Goal: Task Accomplishment & Management: Complete application form

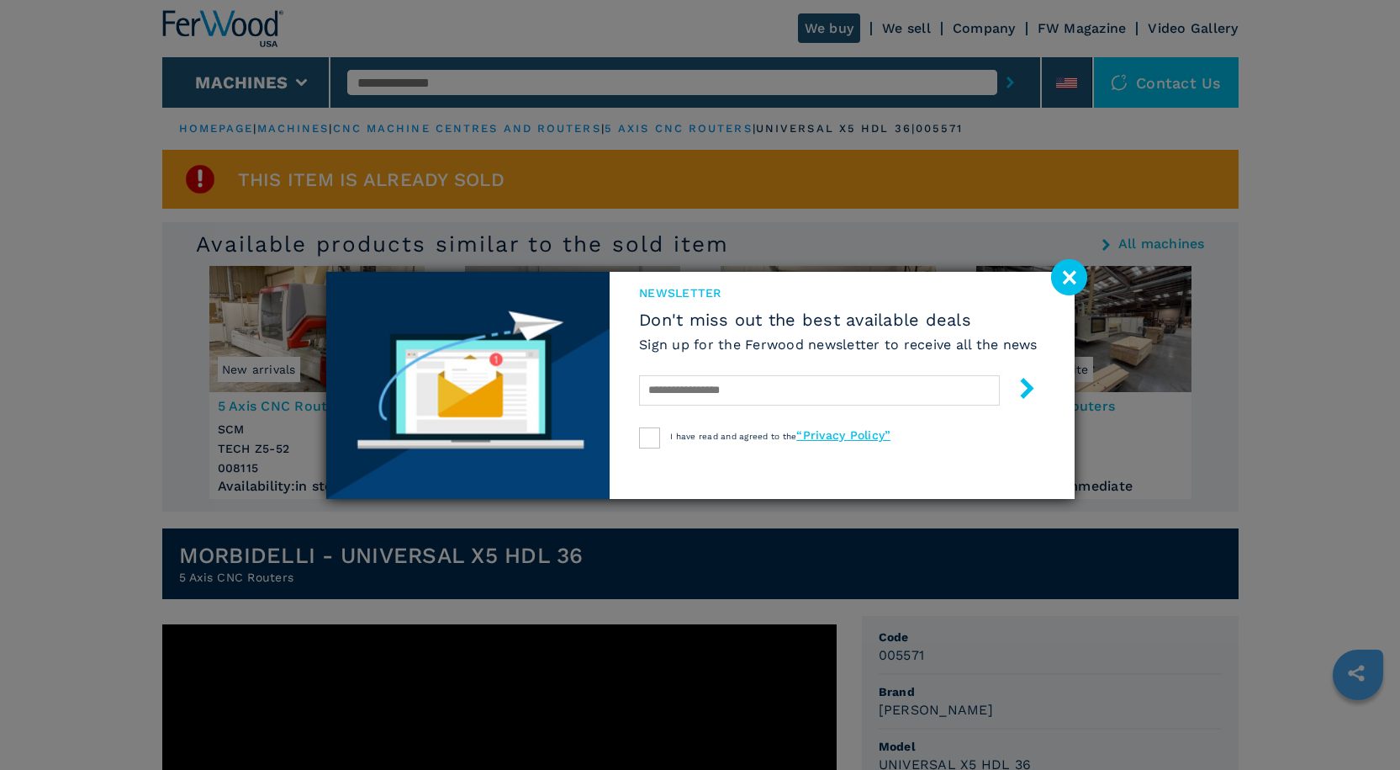
drag, startPoint x: 1067, startPoint y: 277, endPoint x: 1056, endPoint y: 281, distance: 12.5
click at [1067, 277] on image at bounding box center [1069, 277] width 36 height 36
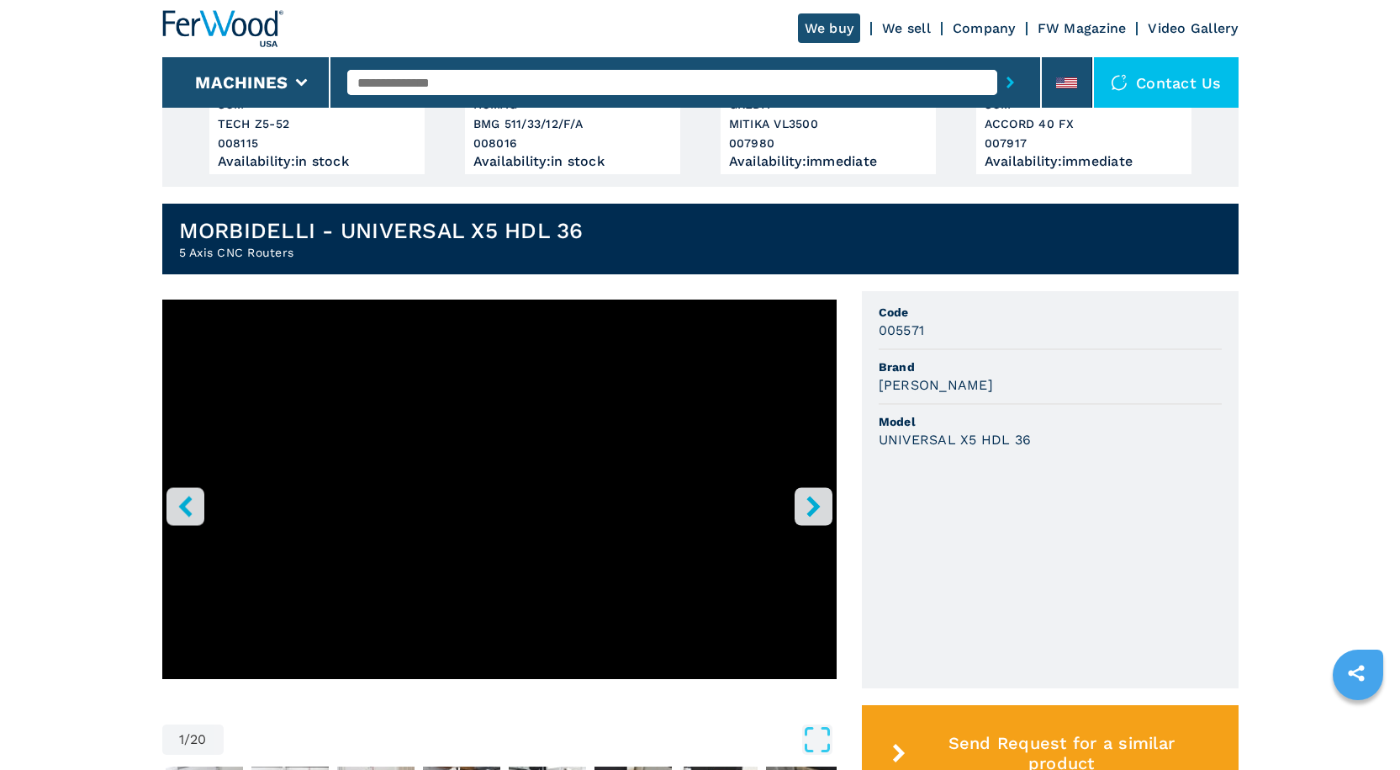
scroll to position [336, 0]
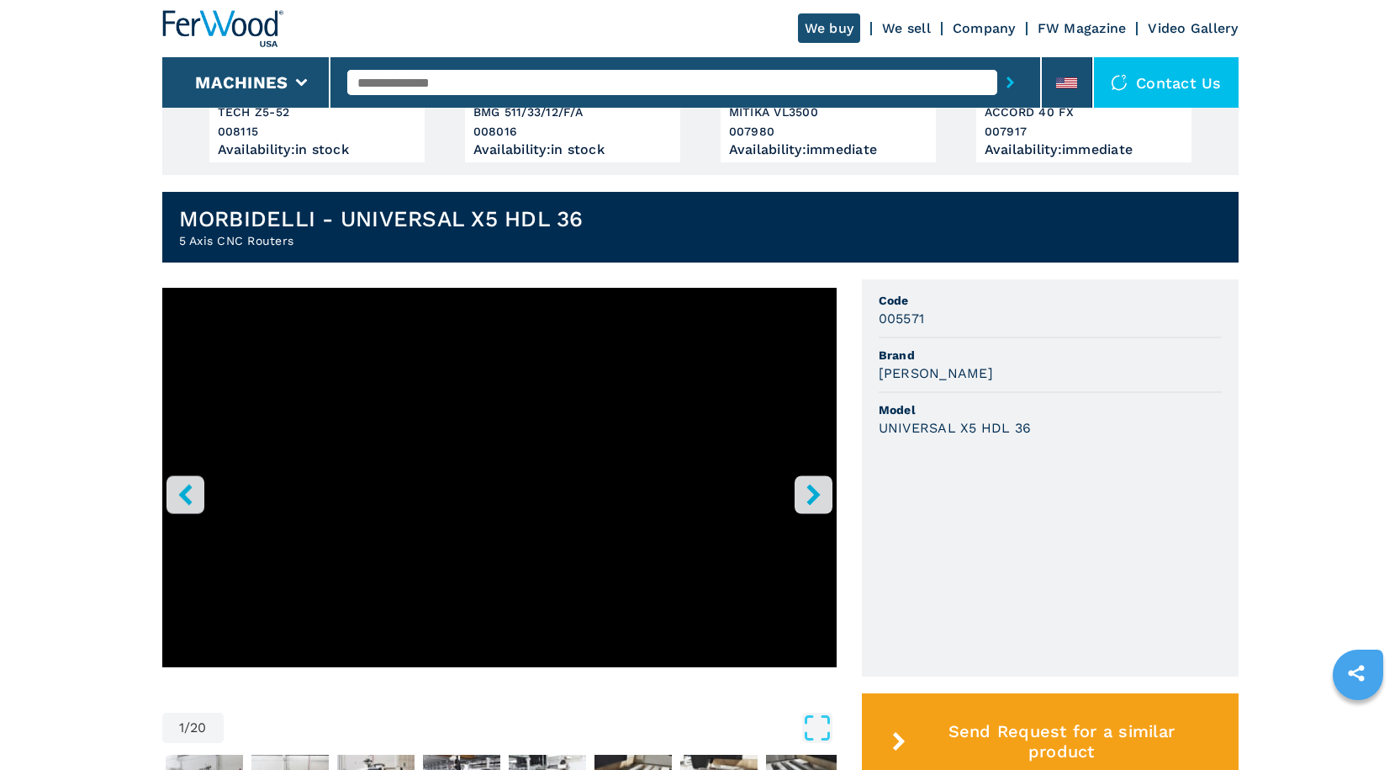
click at [820, 486] on icon "right-button" at bounding box center [813, 494] width 21 height 21
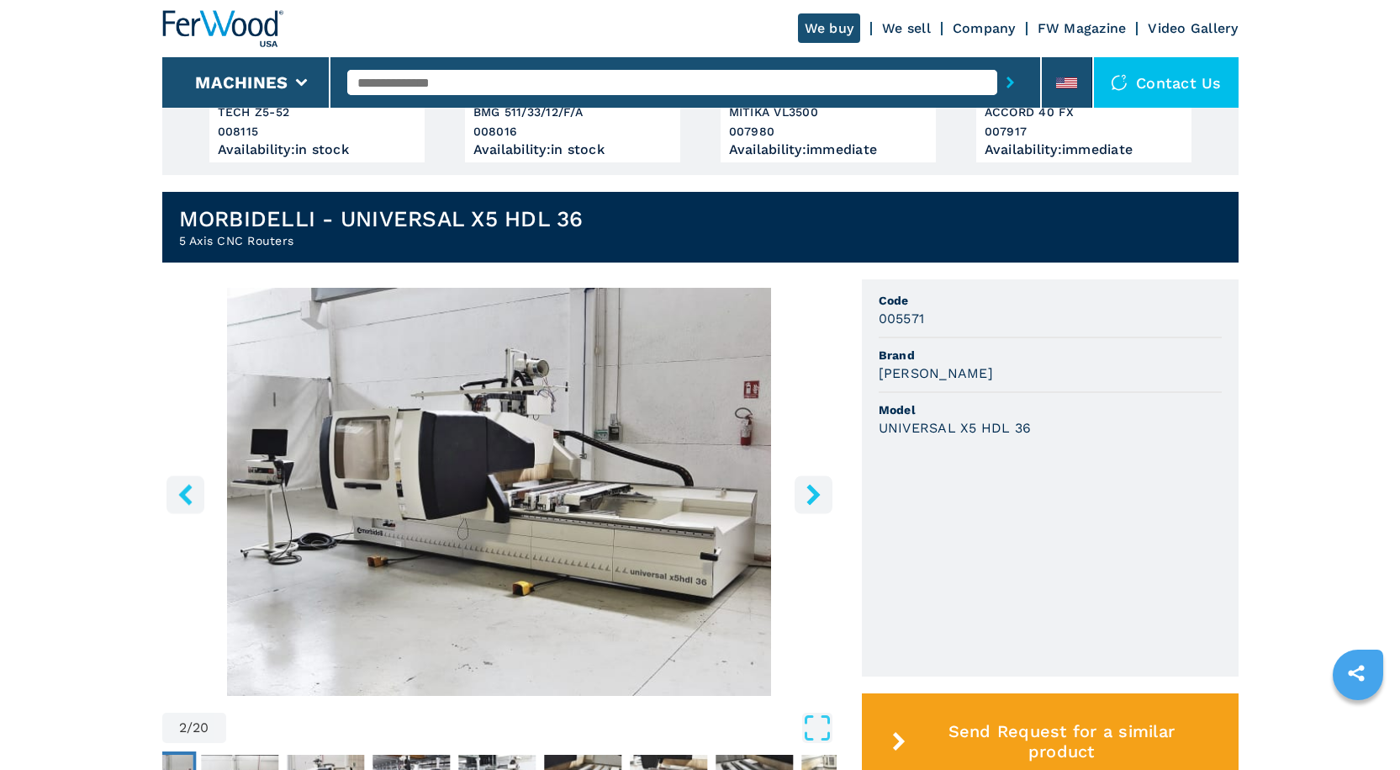
click at [820, 486] on icon "right-button" at bounding box center [813, 494] width 21 height 21
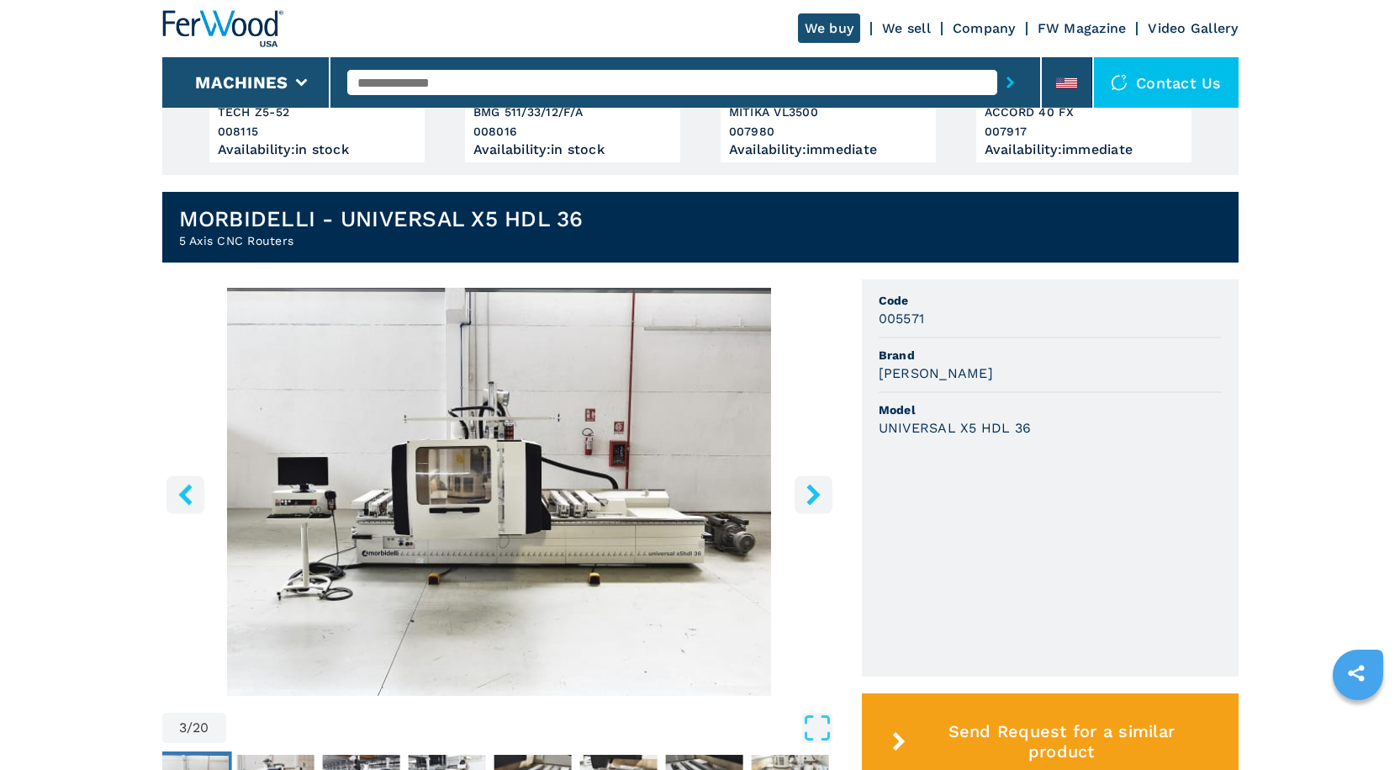
click at [820, 486] on icon "right-button" at bounding box center [813, 494] width 21 height 21
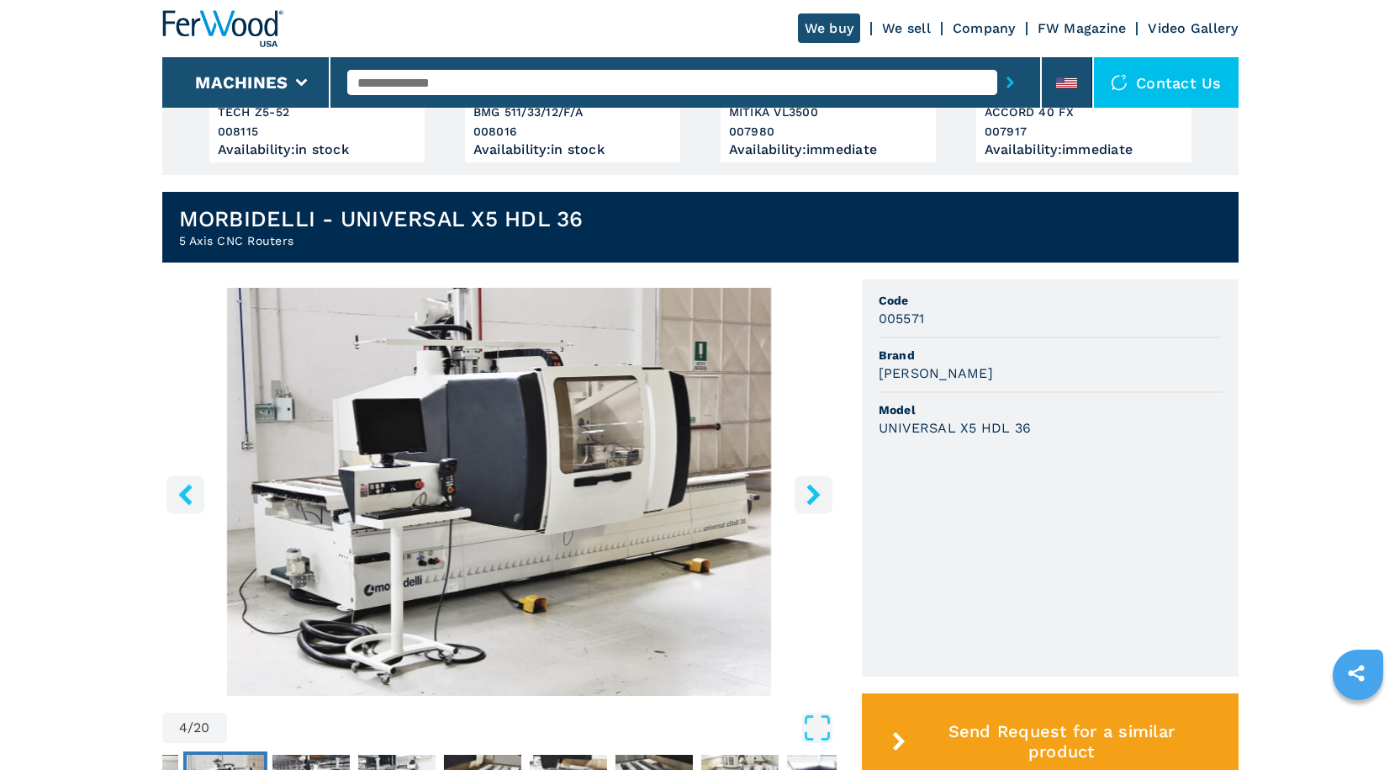
click at [820, 486] on icon "right-button" at bounding box center [813, 494] width 21 height 21
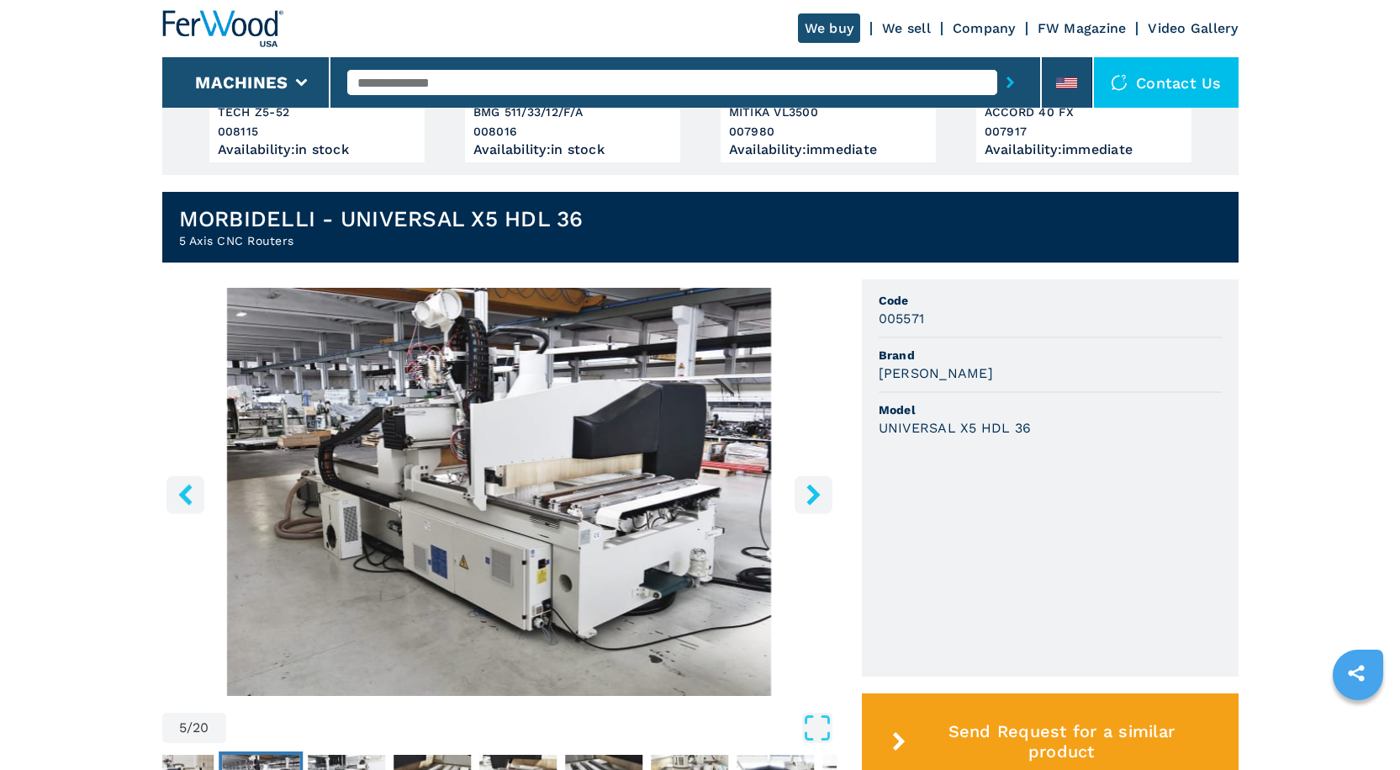
click at [820, 486] on icon "right-button" at bounding box center [813, 494] width 21 height 21
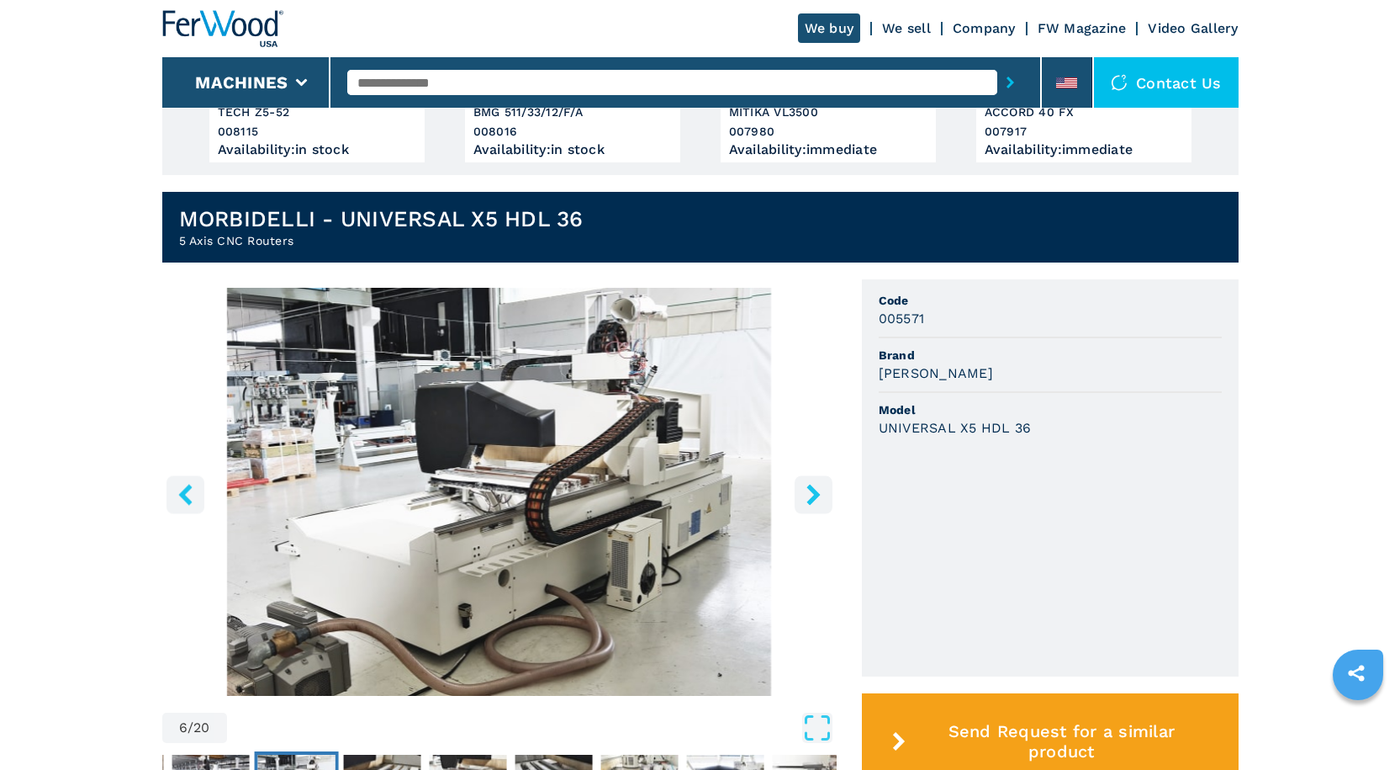
click at [820, 486] on icon "right-button" at bounding box center [813, 494] width 21 height 21
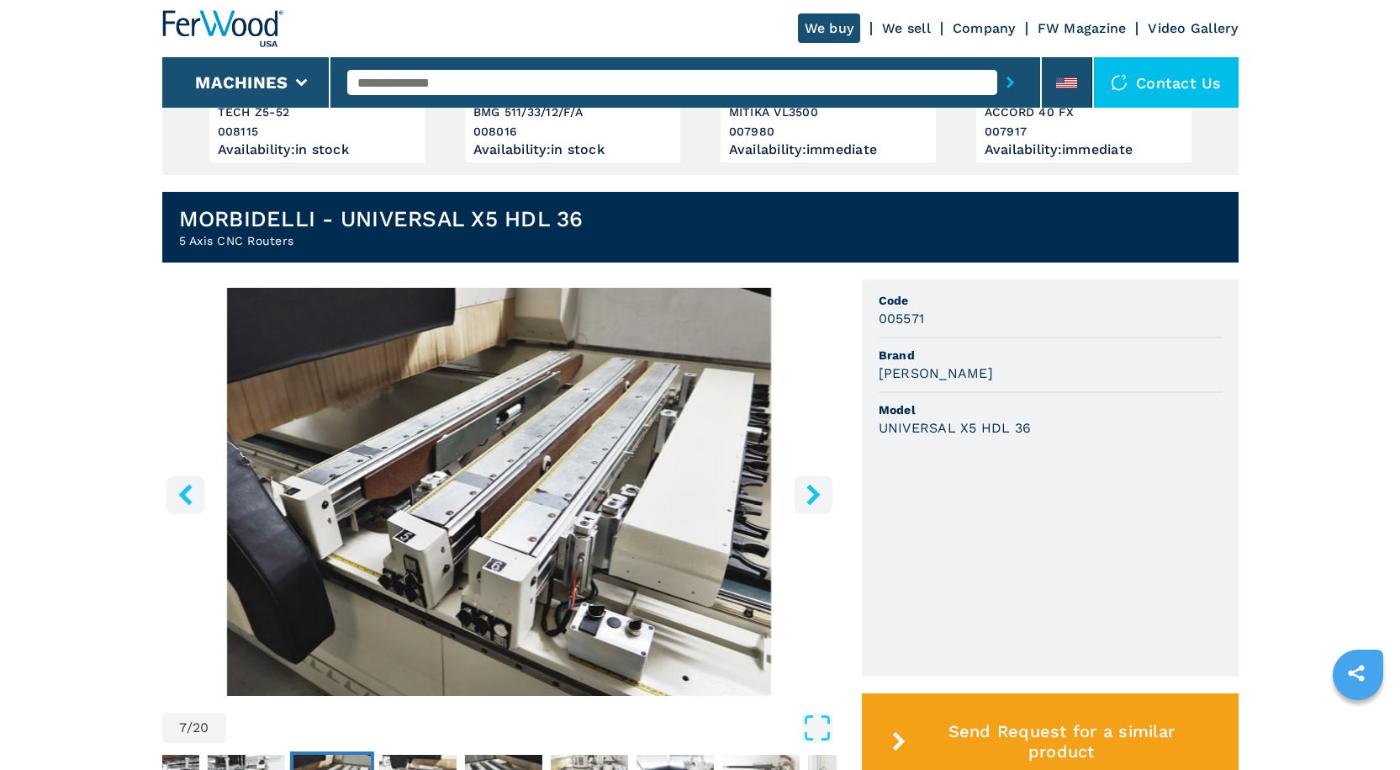
click at [820, 486] on icon "right-button" at bounding box center [813, 494] width 21 height 21
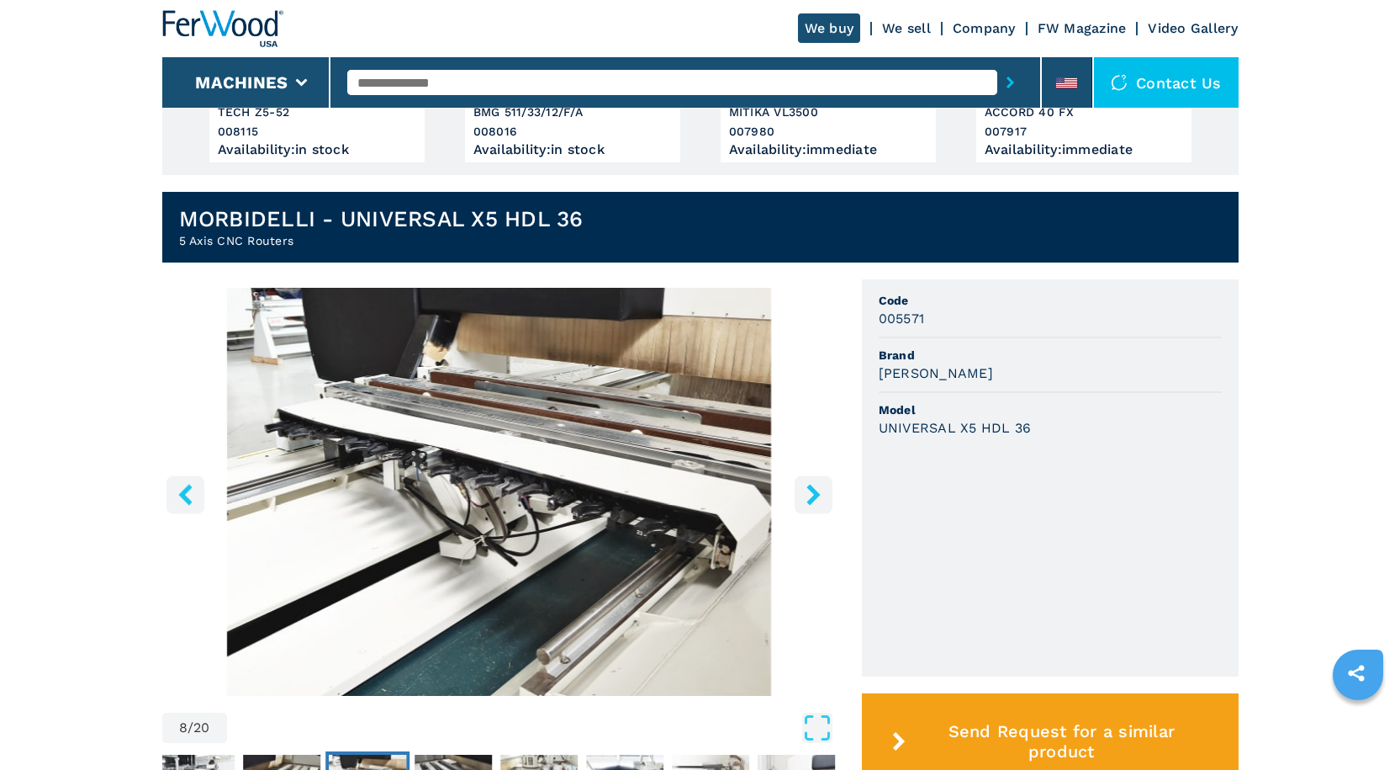
click at [820, 486] on icon "right-button" at bounding box center [813, 494] width 21 height 21
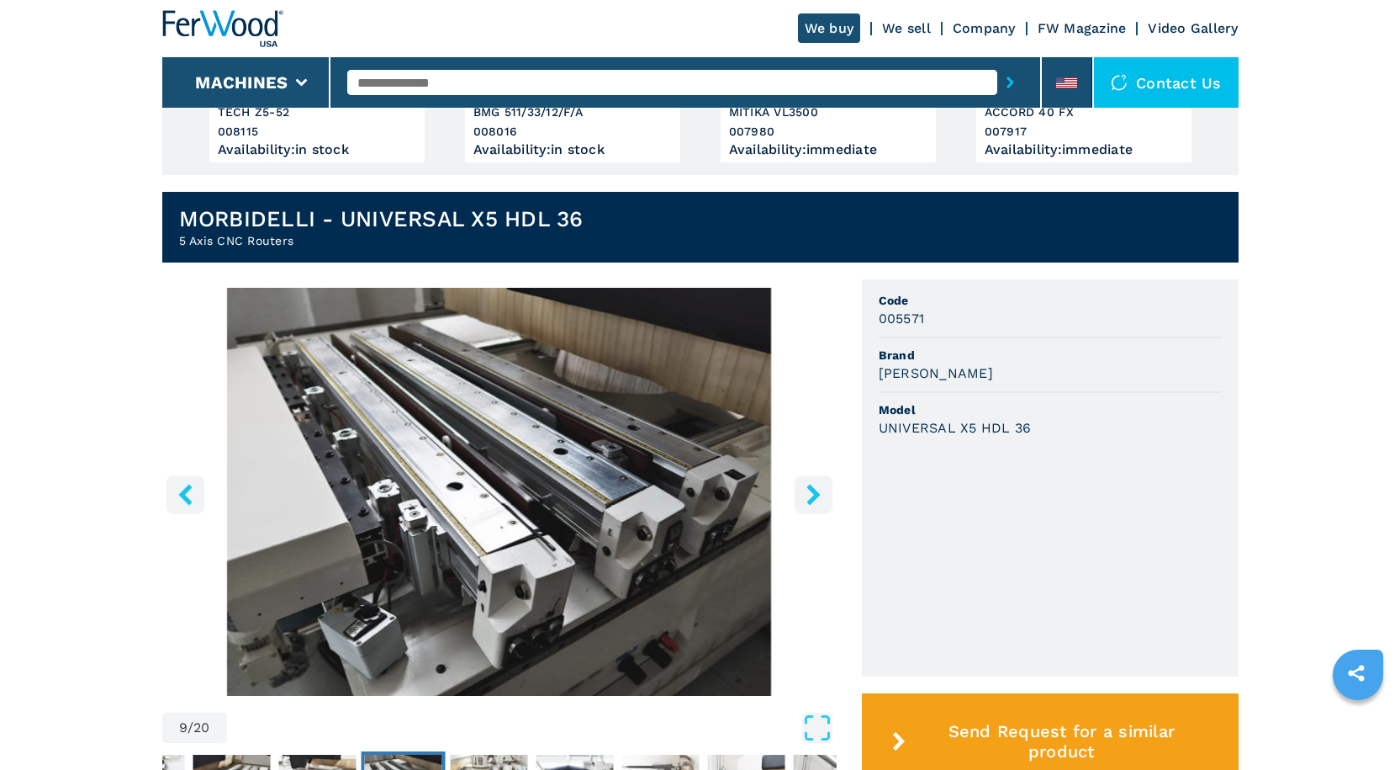
click at [820, 486] on icon "right-button" at bounding box center [813, 494] width 21 height 21
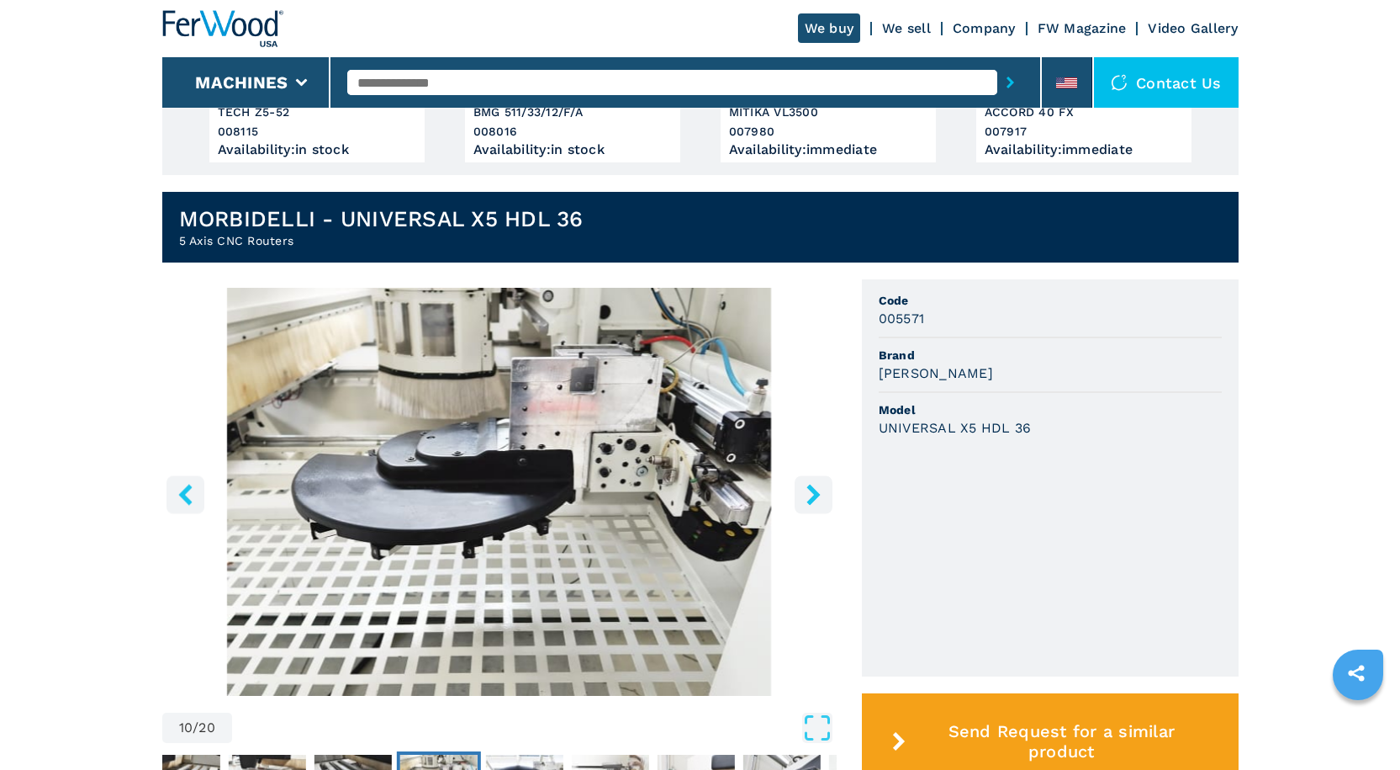
click at [820, 486] on icon "right-button" at bounding box center [813, 494] width 21 height 21
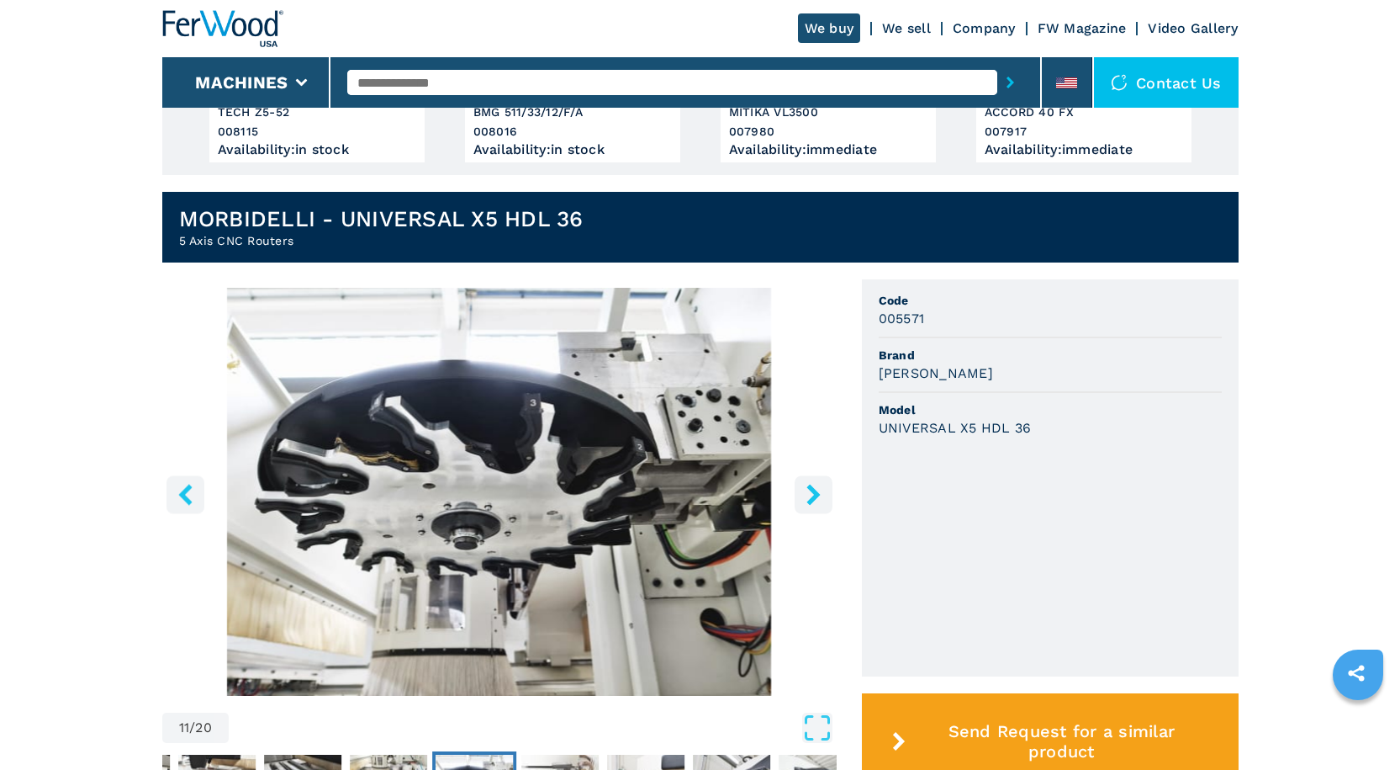
click at [820, 486] on icon "right-button" at bounding box center [813, 494] width 21 height 21
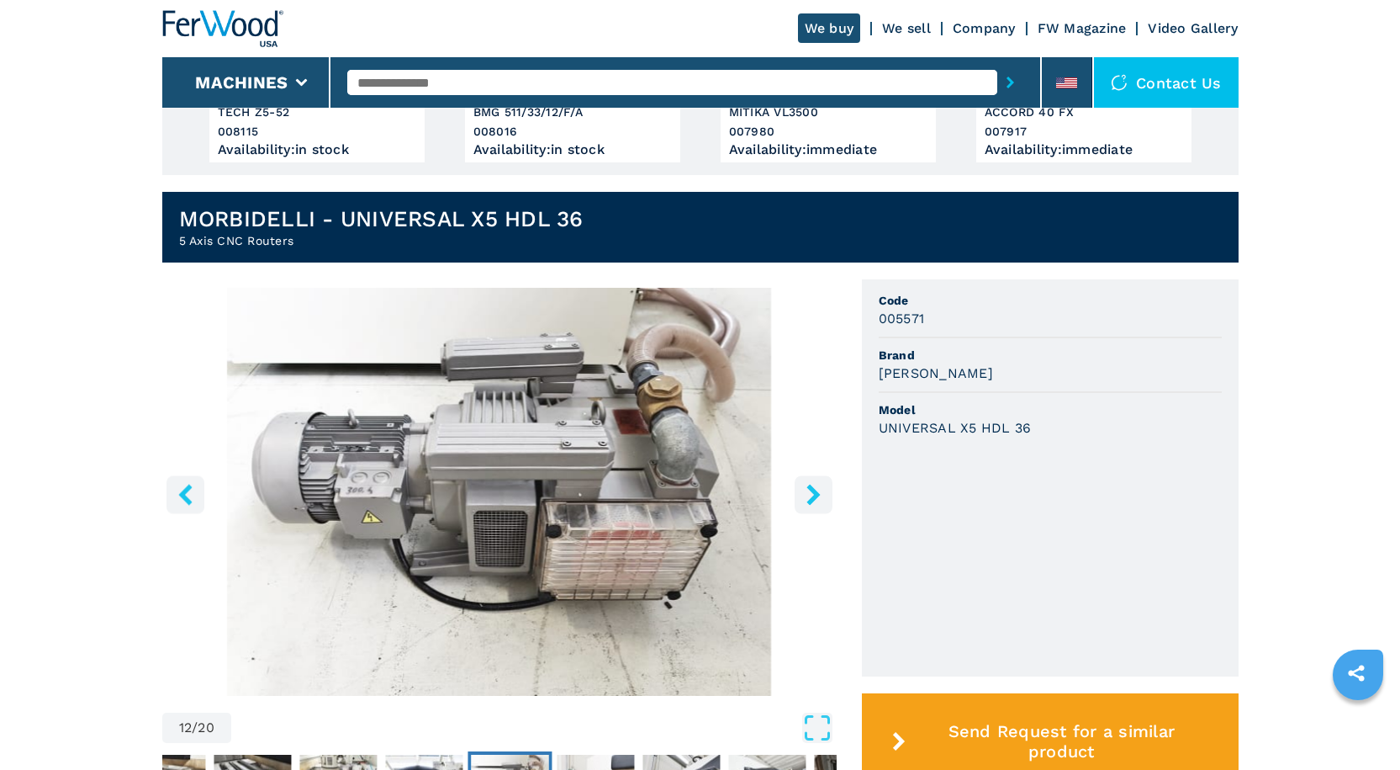
click at [820, 486] on icon "right-button" at bounding box center [813, 494] width 21 height 21
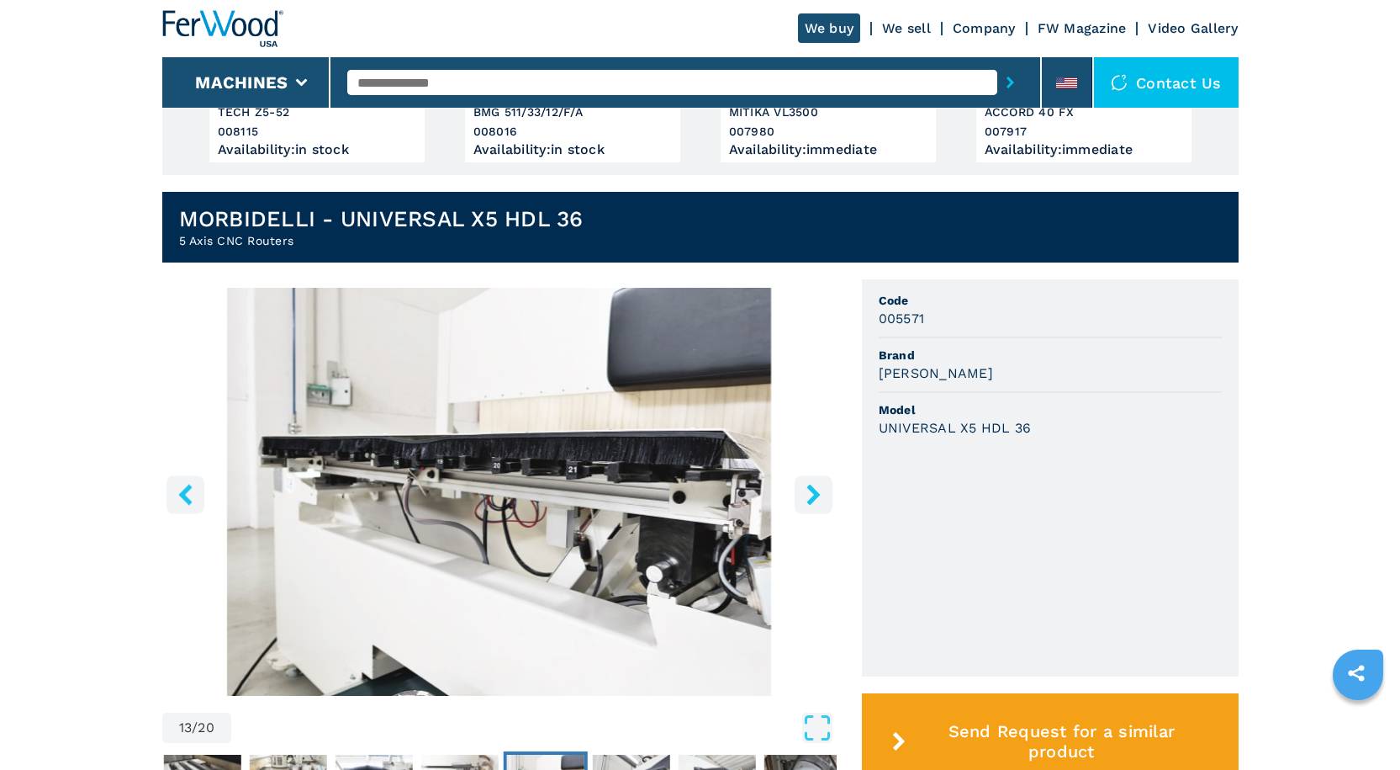
click at [820, 486] on icon "right-button" at bounding box center [813, 494] width 21 height 21
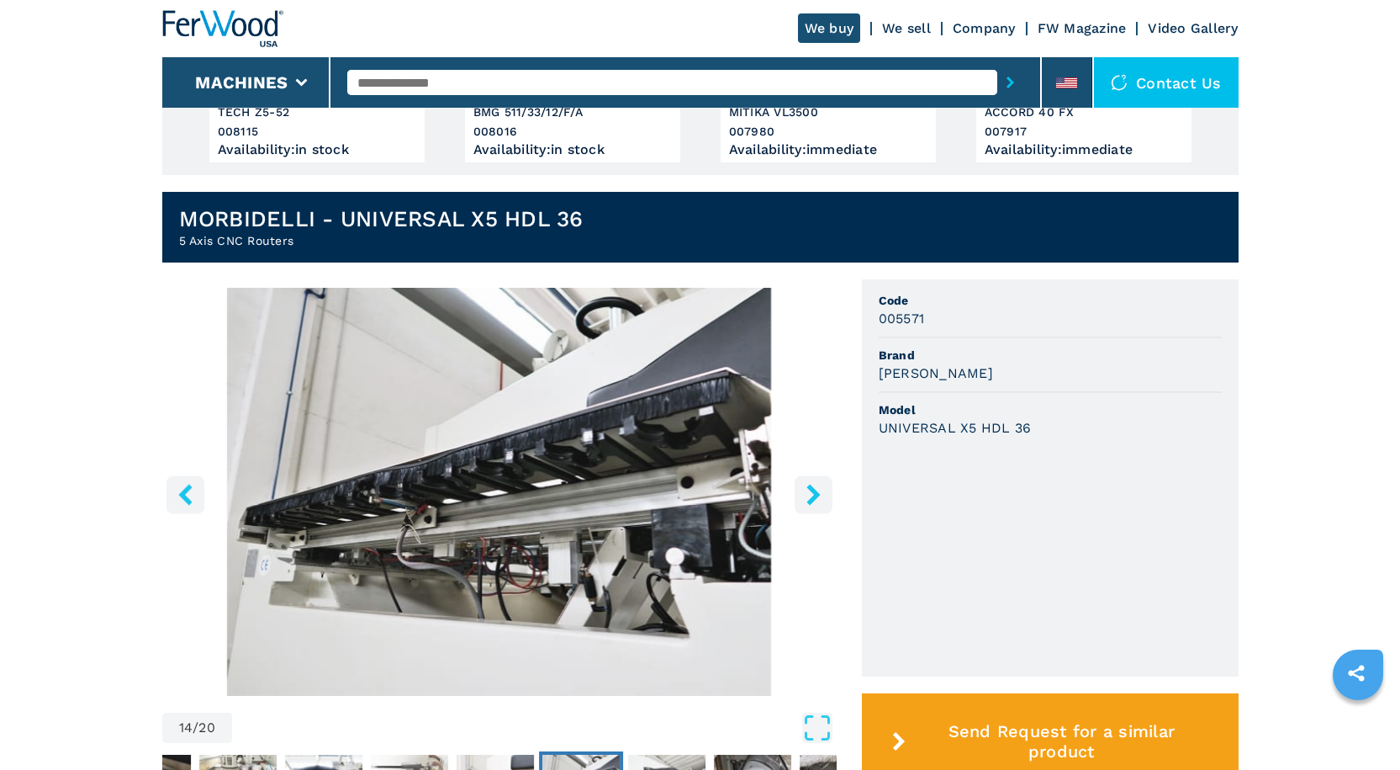
click at [820, 486] on icon "right-button" at bounding box center [813, 494] width 21 height 21
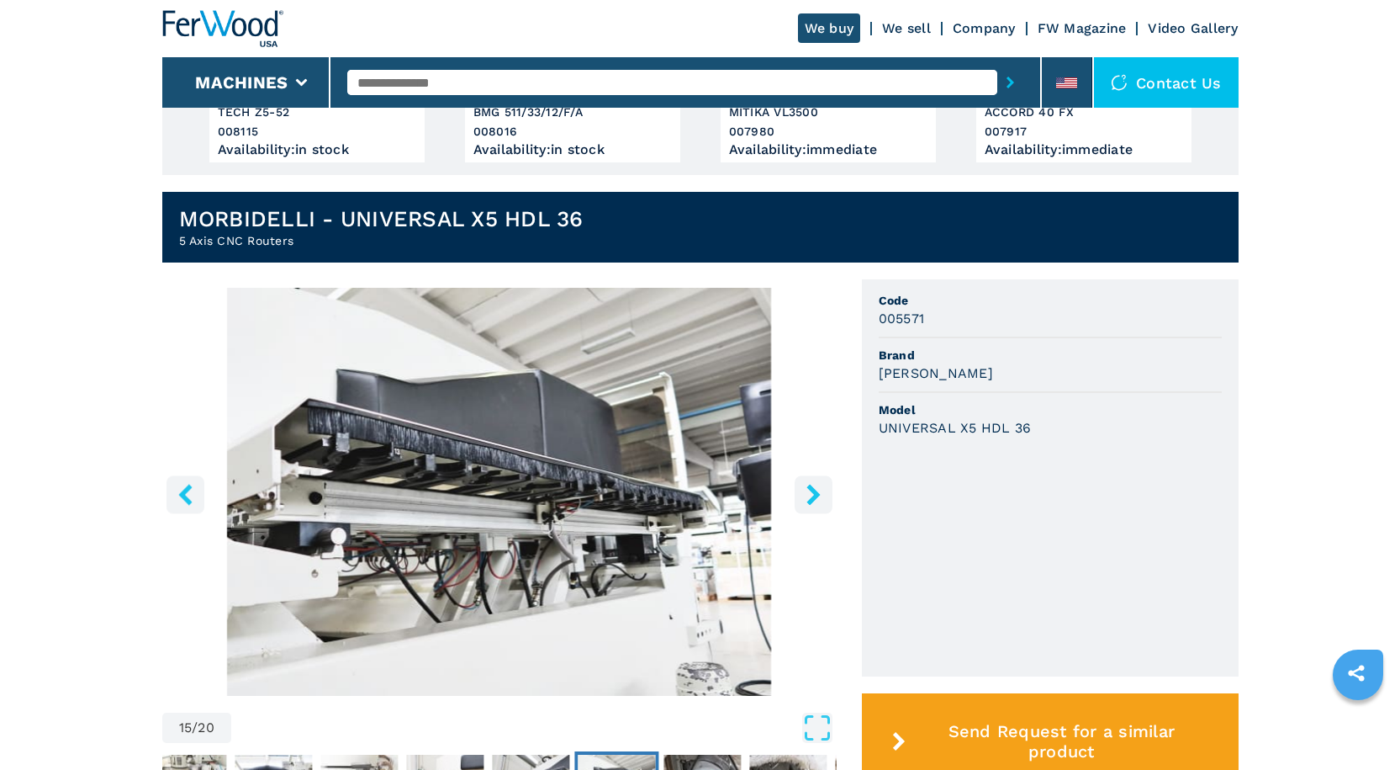
click at [820, 486] on icon "right-button" at bounding box center [813, 494] width 21 height 21
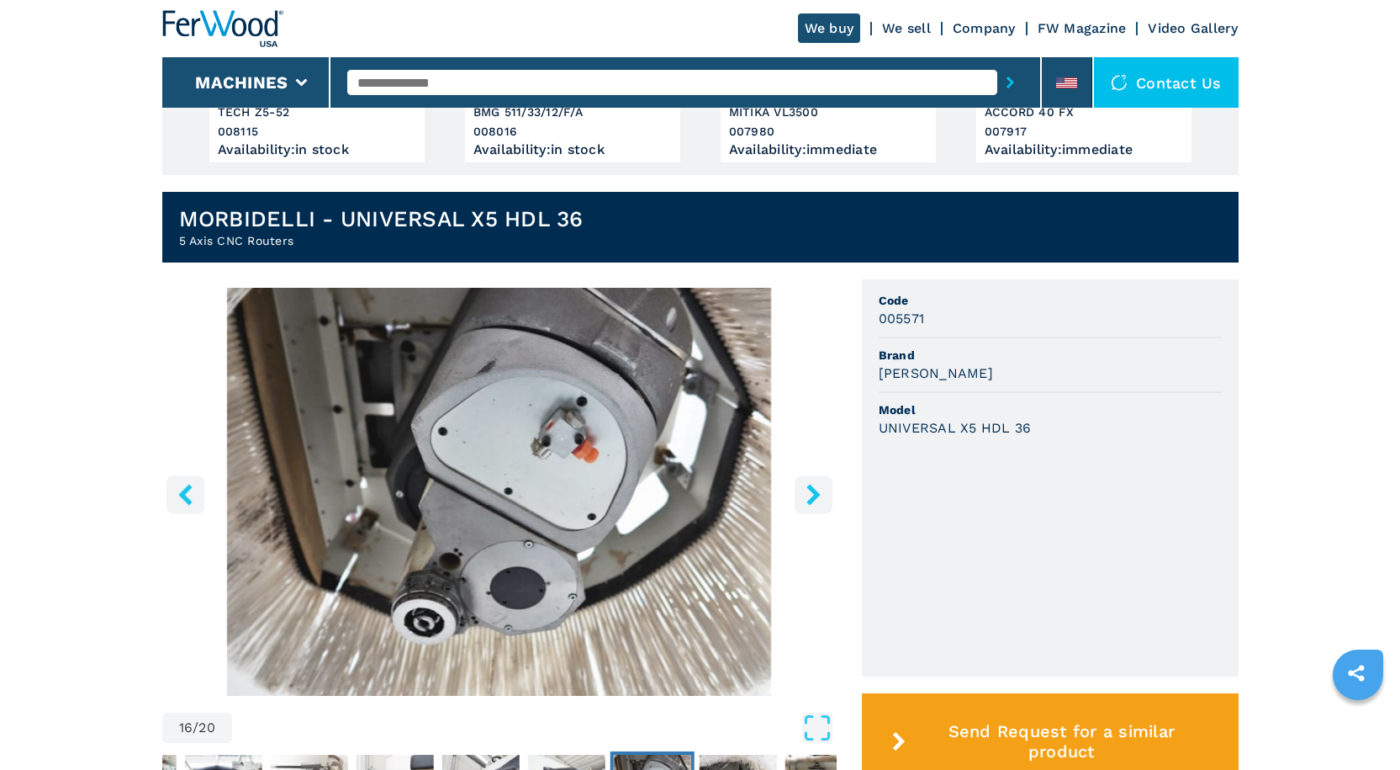
click at [820, 486] on icon "right-button" at bounding box center [813, 494] width 21 height 21
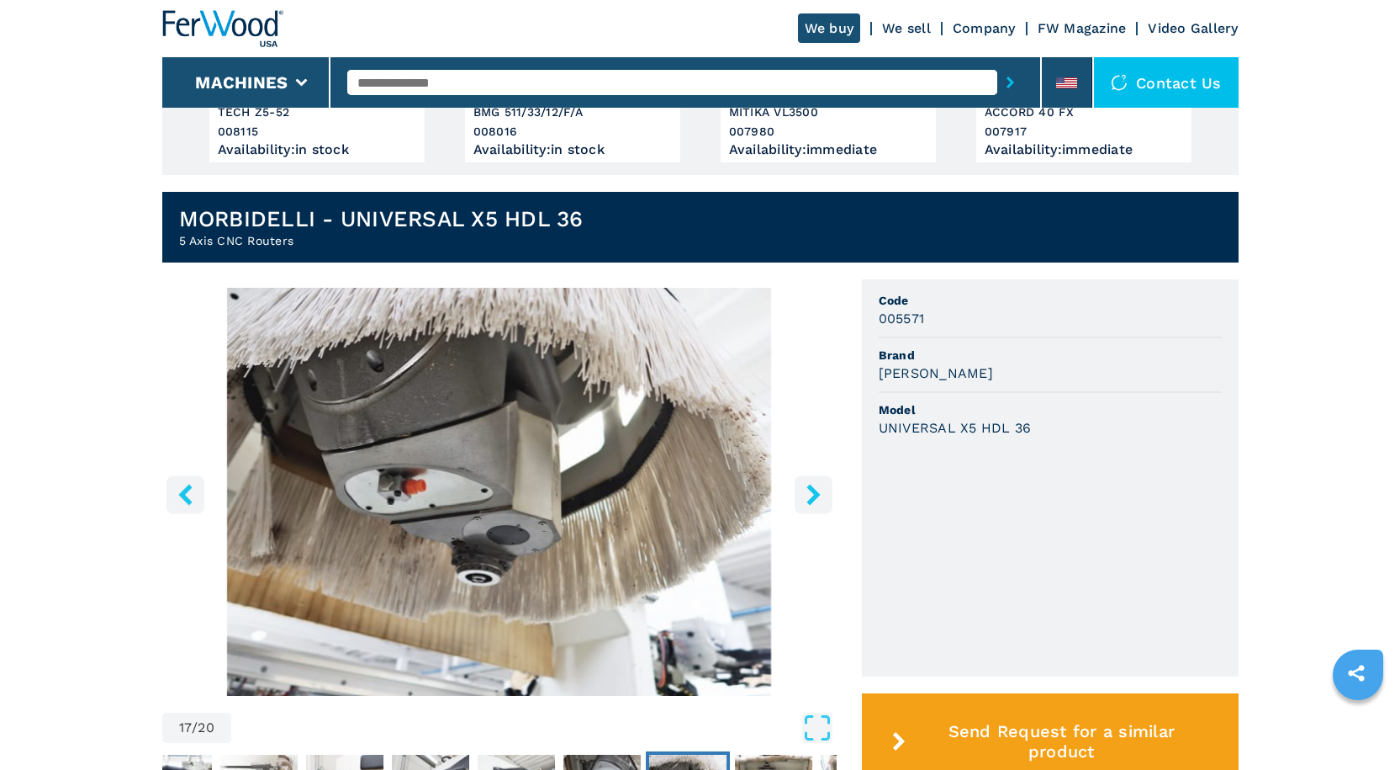
click at [820, 486] on icon "right-button" at bounding box center [813, 494] width 21 height 21
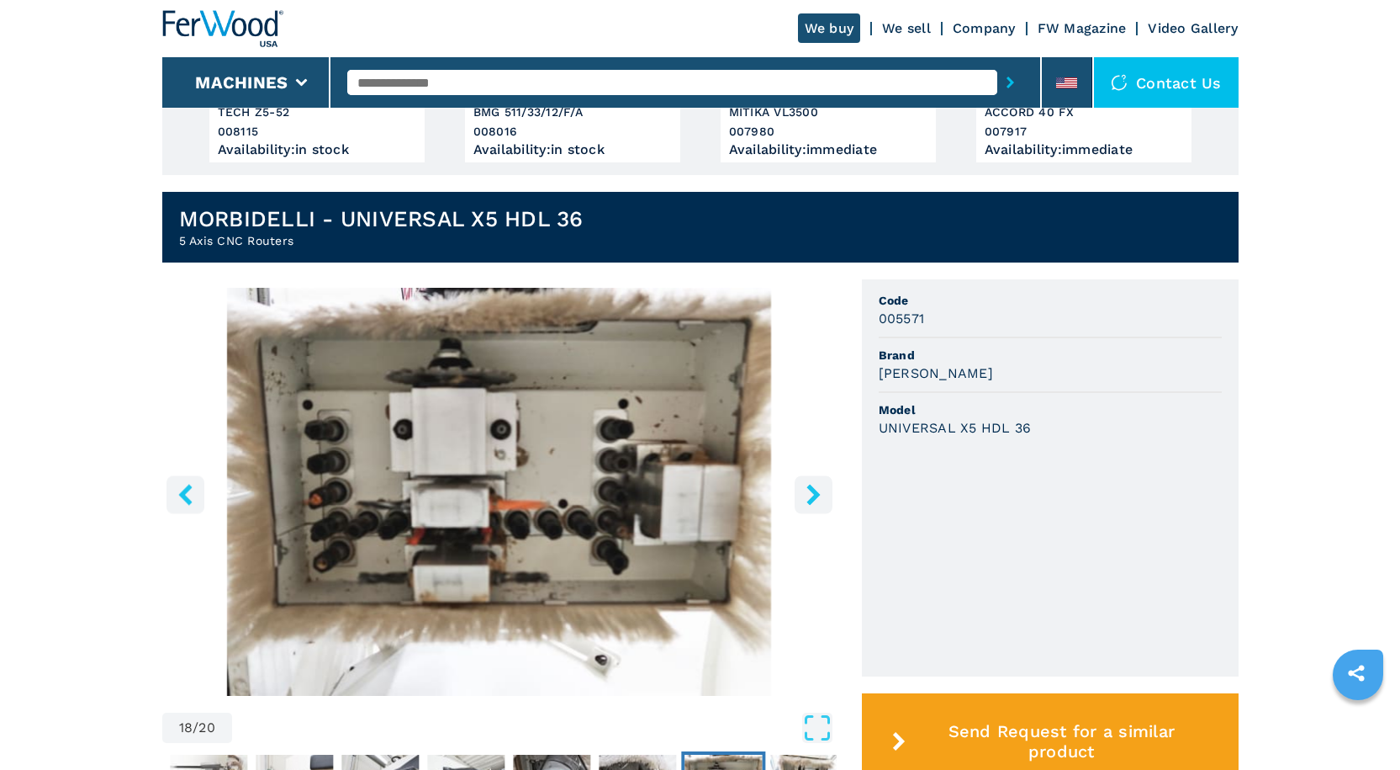
click at [820, 486] on icon "right-button" at bounding box center [813, 494] width 21 height 21
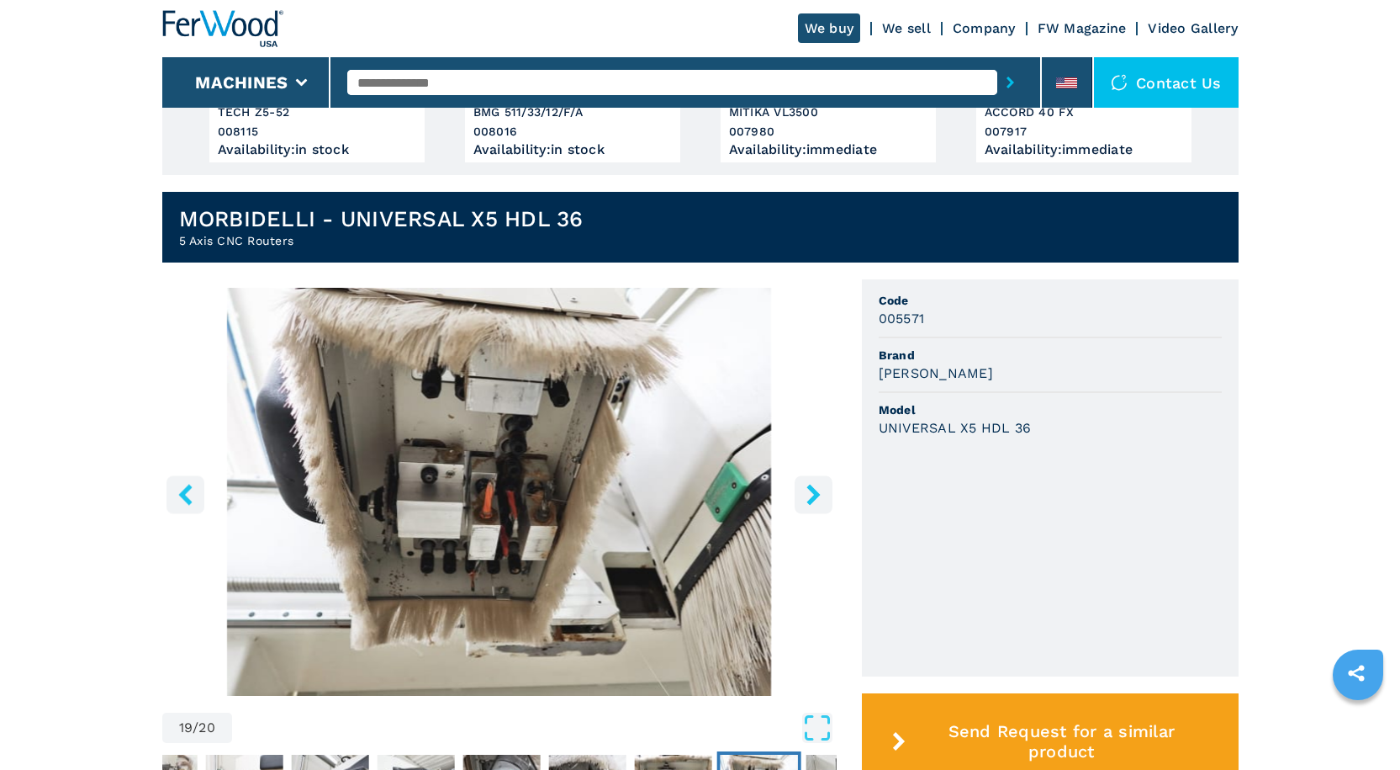
click at [820, 486] on icon "right-button" at bounding box center [813, 494] width 21 height 21
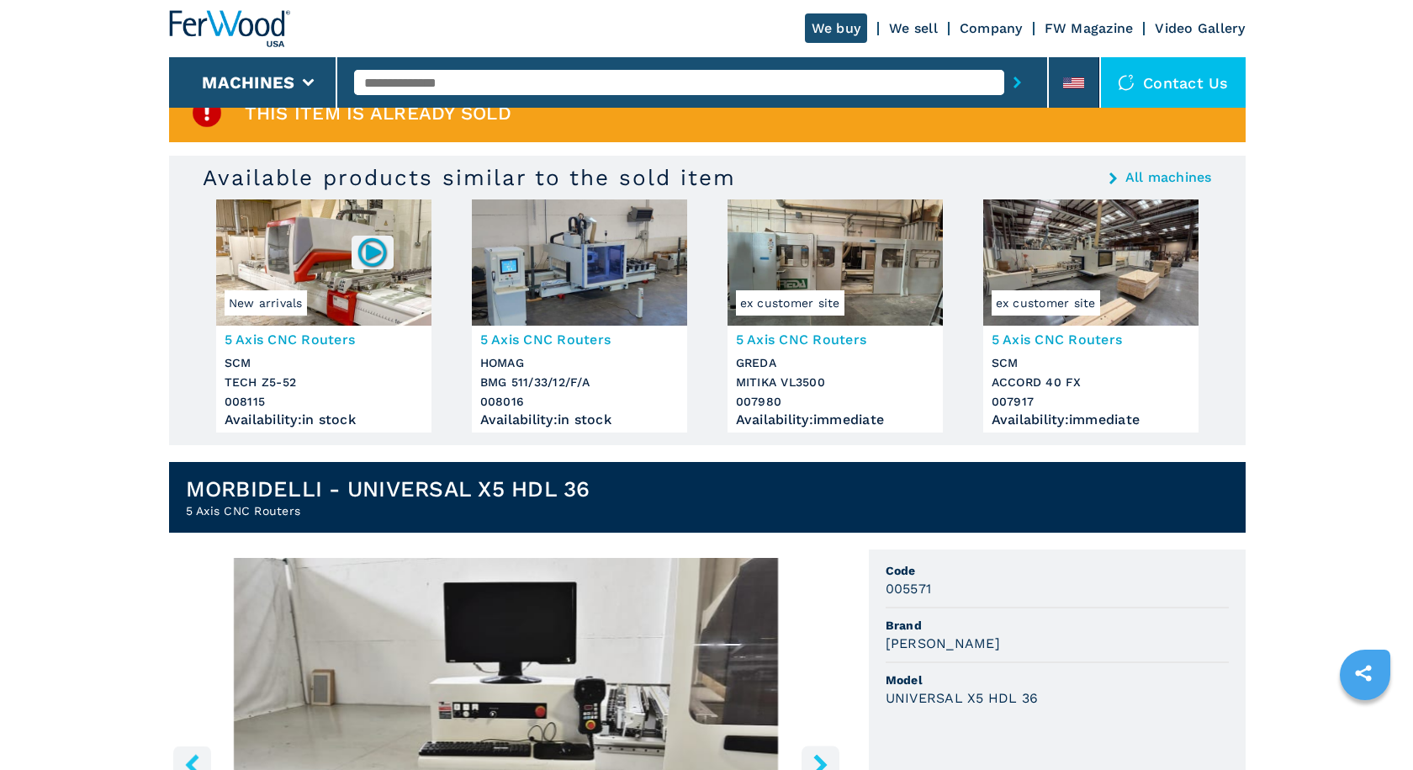
scroll to position [421, 0]
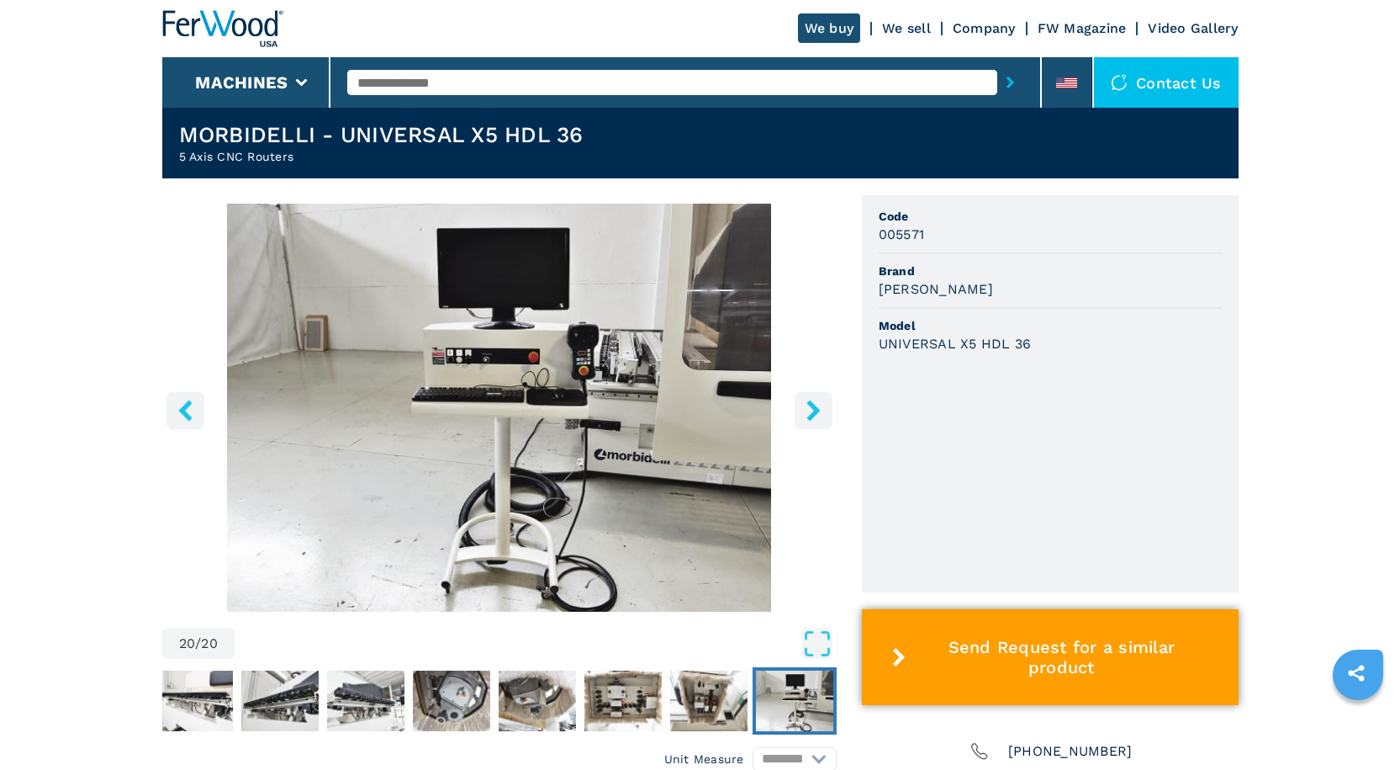
click at [1022, 677] on button "Send Request for a similar product" at bounding box center [1050, 657] width 377 height 96
select select "**"
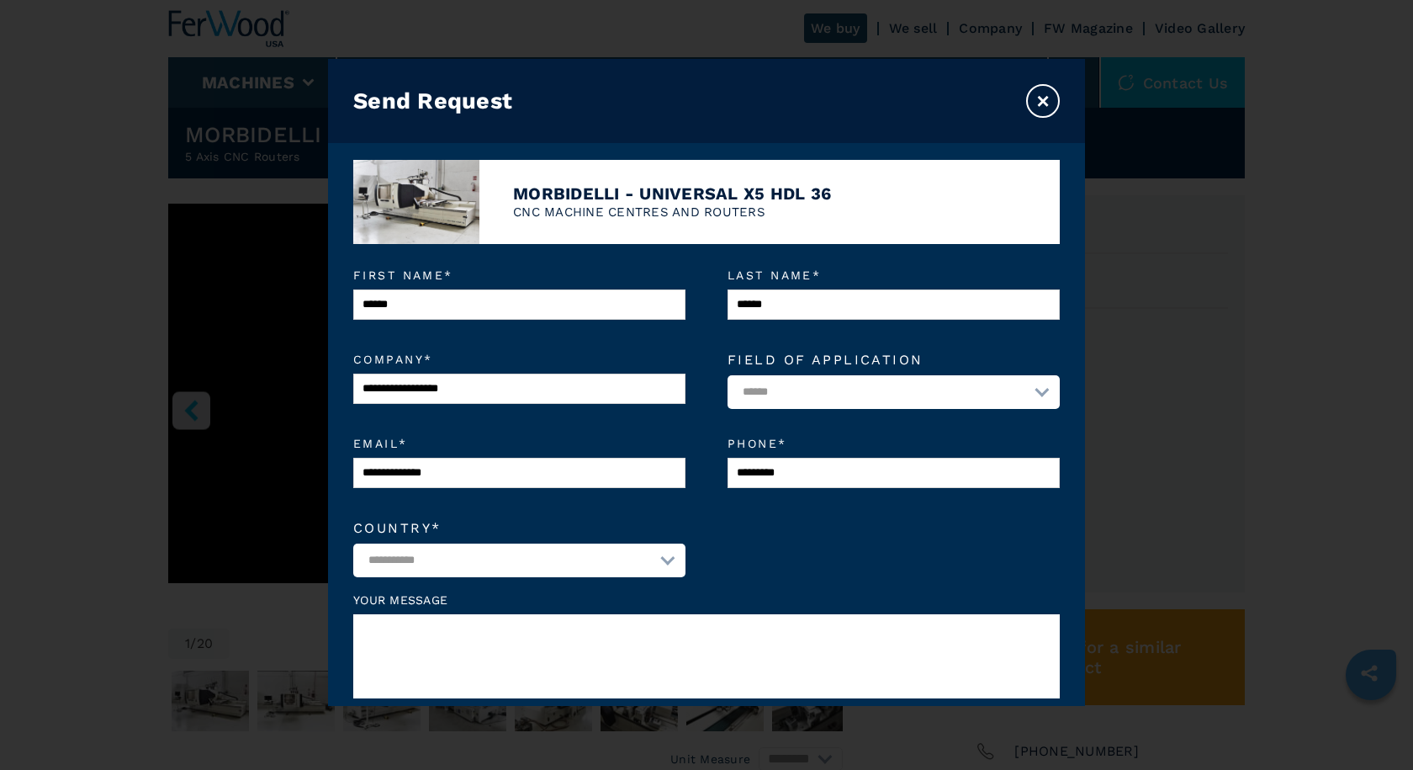
click at [664, 449] on em "Email *" at bounding box center [519, 443] width 332 height 12
click at [664, 458] on input "**********" at bounding box center [519, 473] width 332 height 30
click at [617, 562] on select "**********" at bounding box center [519, 560] width 332 height 34
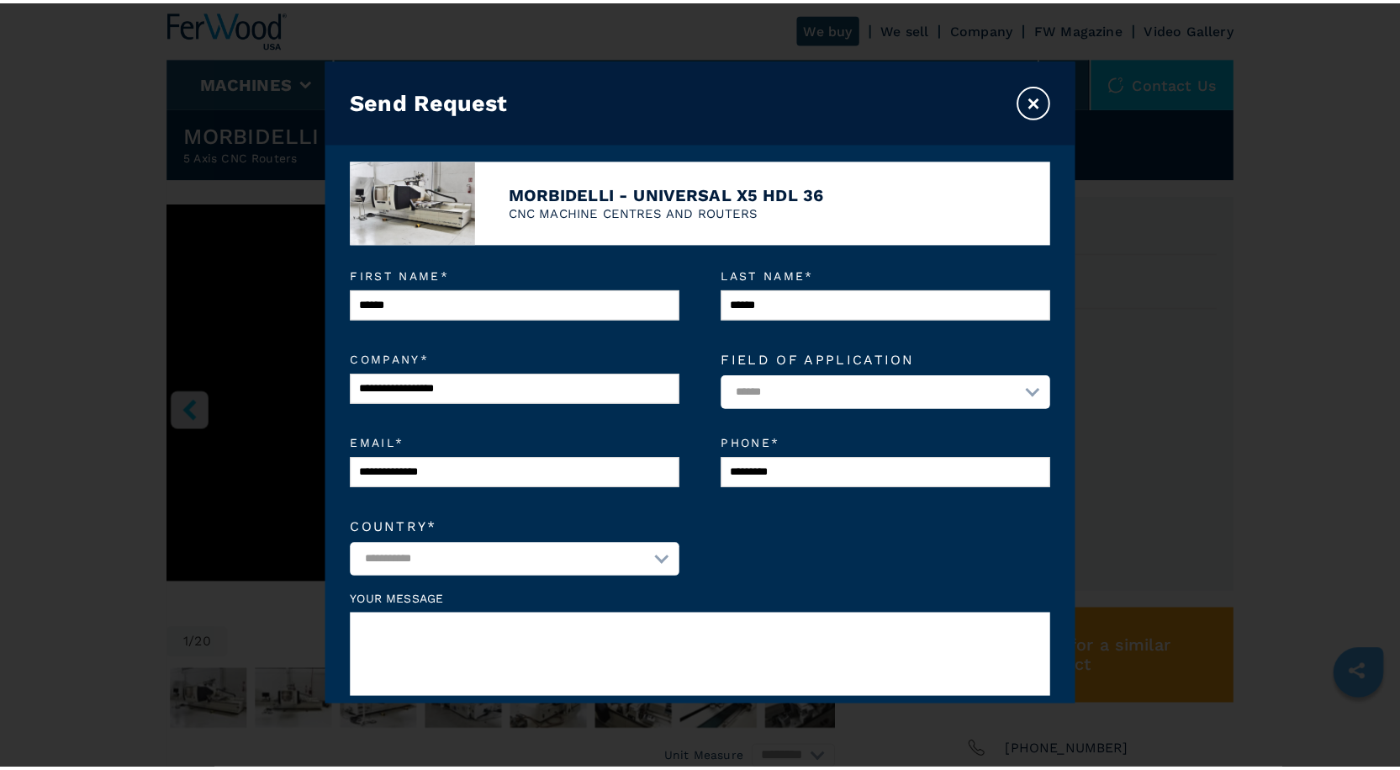
scroll to position [236, 0]
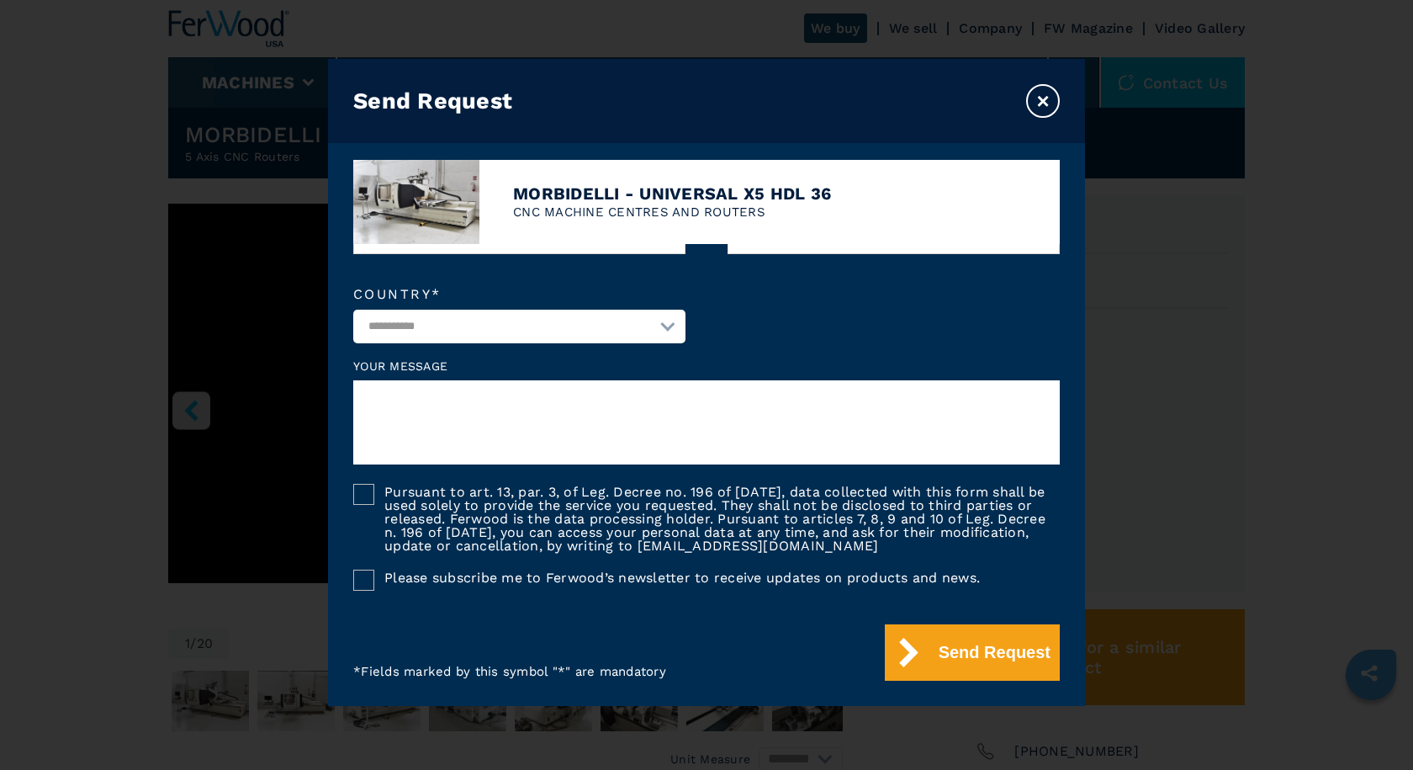
click at [1034, 100] on button "×" at bounding box center [1043, 101] width 34 height 34
